Goal: Navigation & Orientation: Find specific page/section

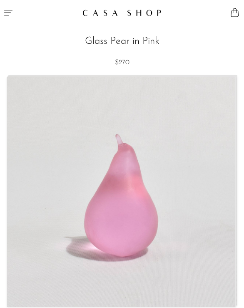
click at [10, 13] on icon "Menu" at bounding box center [8, 13] width 10 height 10
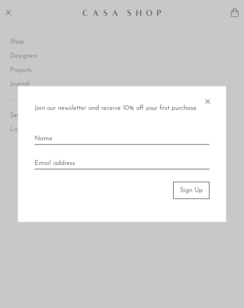
click at [209, 102] on span "×" at bounding box center [208, 99] width 8 height 27
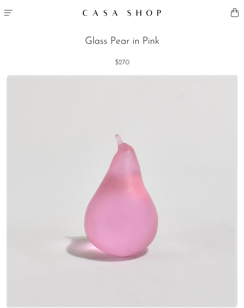
click at [7, 14] on icon "Menu" at bounding box center [8, 13] width 10 height 10
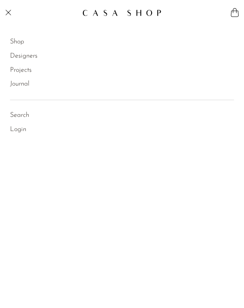
click at [18, 38] on link "Shop" at bounding box center [17, 42] width 14 height 11
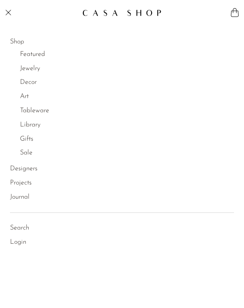
click at [18, 42] on link "Shop" at bounding box center [17, 42] width 14 height 11
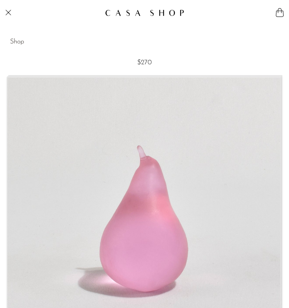
click at [18, 43] on link "Shop" at bounding box center [17, 42] width 14 height 11
click at [8, 6] on button "Menu" at bounding box center [72, 12] width 145 height 25
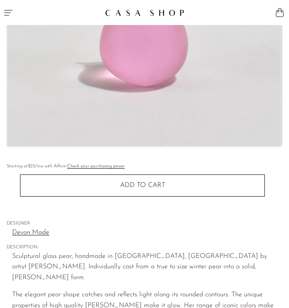
scroll to position [24, 0]
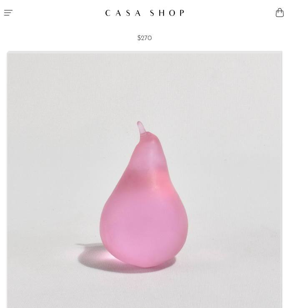
click at [10, 10] on icon "Menu" at bounding box center [8, 12] width 8 height 5
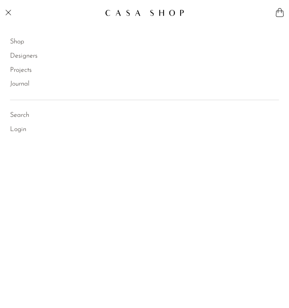
click at [24, 43] on link "Shop" at bounding box center [17, 42] width 14 height 11
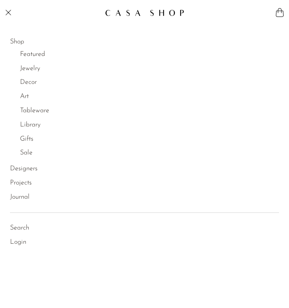
click at [32, 85] on link "Decor" at bounding box center [28, 82] width 17 height 11
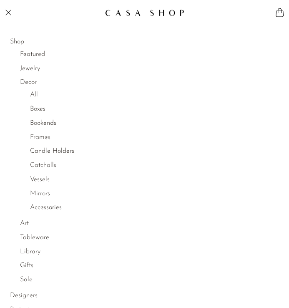
click at [32, 93] on link "All" at bounding box center [34, 95] width 8 height 11
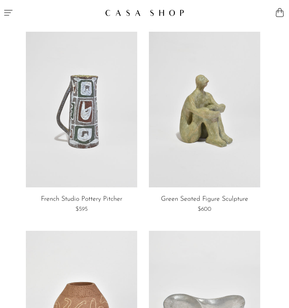
click at [6, 10] on icon "Menu" at bounding box center [8, 13] width 10 height 10
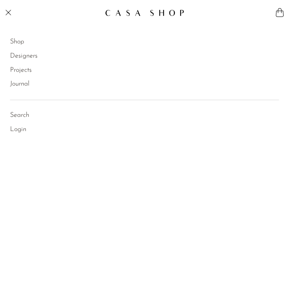
click at [20, 44] on link "Shop" at bounding box center [17, 42] width 14 height 11
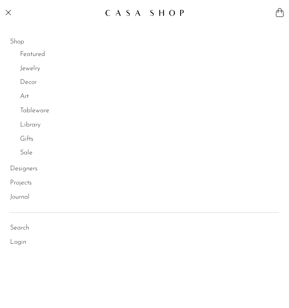
click at [30, 81] on link "Decor" at bounding box center [28, 82] width 17 height 11
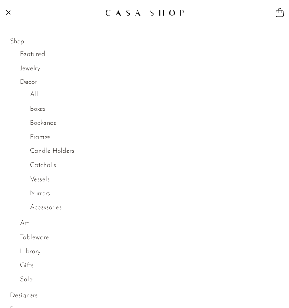
click at [48, 209] on link "Accessories" at bounding box center [46, 207] width 32 height 11
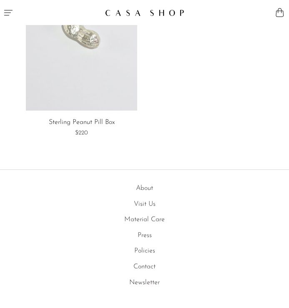
scroll to position [2669, 0]
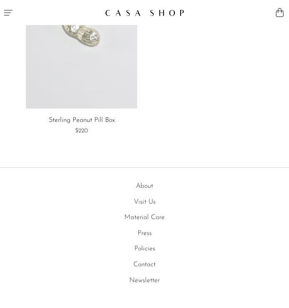
click at [12, 10] on icon "Menu" at bounding box center [8, 13] width 10 height 10
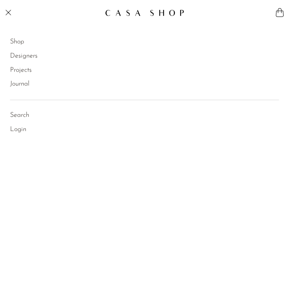
click at [22, 72] on link "Projects" at bounding box center [21, 70] width 22 height 11
click at [19, 43] on link "Shop" at bounding box center [17, 42] width 14 height 11
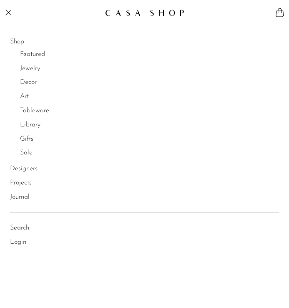
click at [27, 96] on link "Art" at bounding box center [24, 96] width 9 height 11
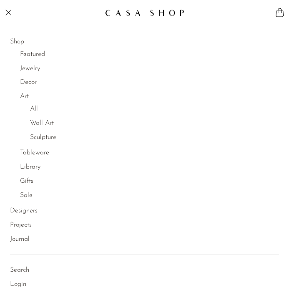
click at [42, 138] on link "Sculpture" at bounding box center [43, 137] width 26 height 11
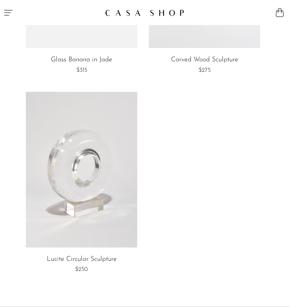
scroll to position [3323, 0]
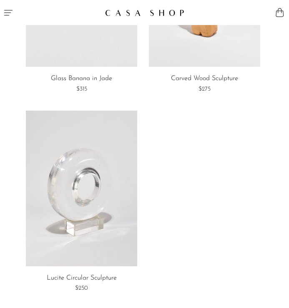
click at [11, 10] on icon "Menu" at bounding box center [8, 12] width 8 height 5
